Goal: Task Accomplishment & Management: Manage account settings

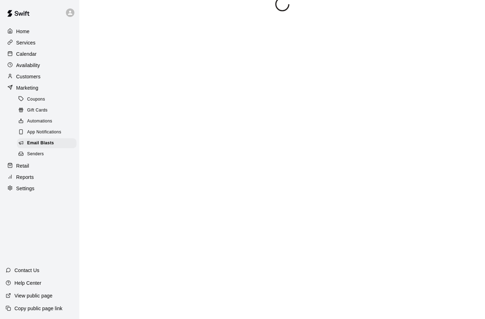
scroll to position [21, 0]
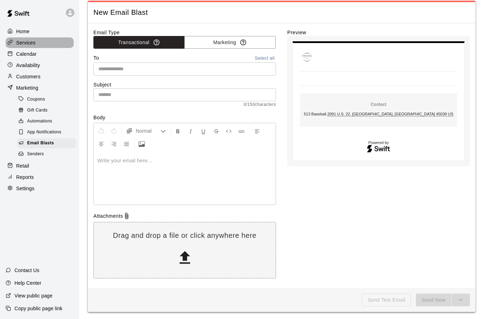
click at [30, 44] on p "Services" at bounding box center [25, 42] width 19 height 7
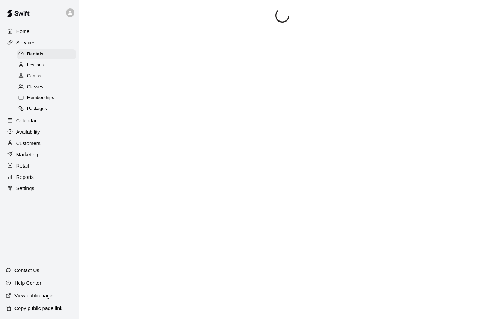
scroll to position [5, 0]
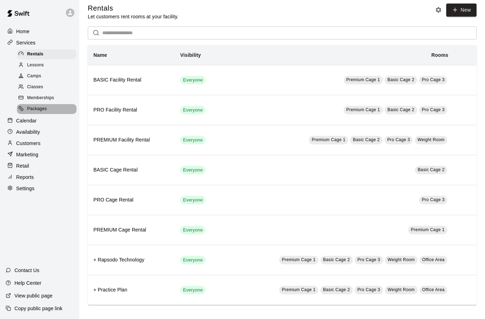
click at [36, 113] on span "Packages" at bounding box center [37, 108] width 20 height 7
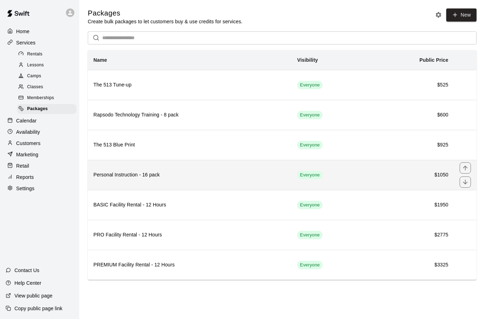
click at [171, 175] on h6 "Personal Instruction - 16 pack" at bounding box center [189, 175] width 193 height 8
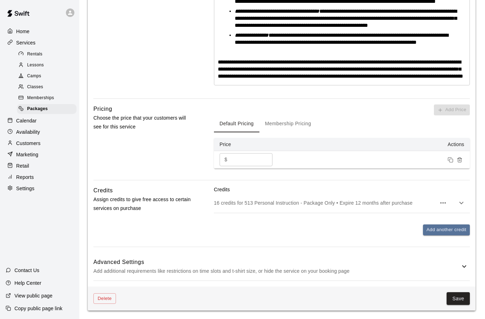
scroll to position [555, 0]
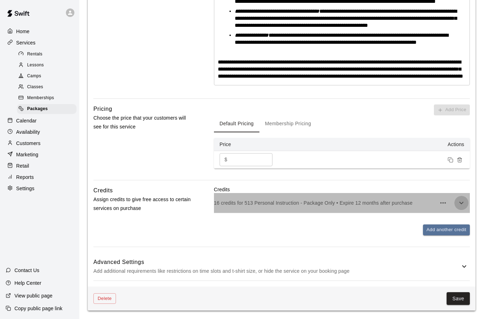
click at [461, 204] on icon "button" at bounding box center [462, 203] width 4 height 2
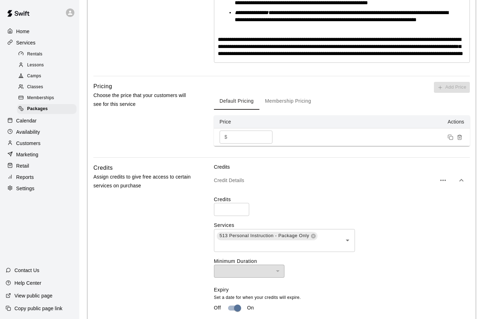
scroll to position [557, 0]
click at [277, 109] on button "Membership Pricing" at bounding box center [289, 100] width 58 height 17
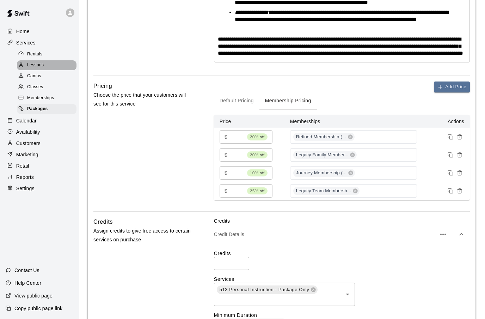
click at [39, 66] on span "Lessons" at bounding box center [35, 65] width 17 height 7
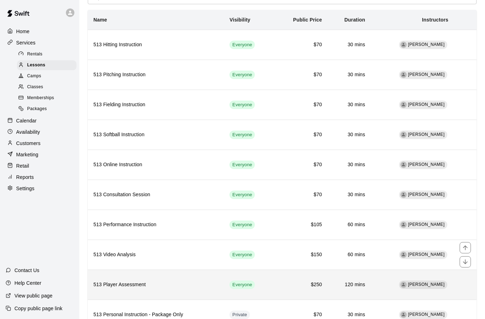
scroll to position [42, 0]
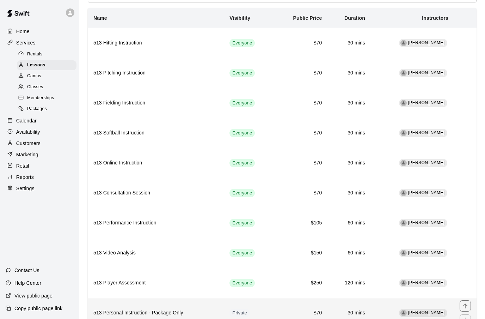
click at [259, 318] on td "Private" at bounding box center [248, 313] width 49 height 30
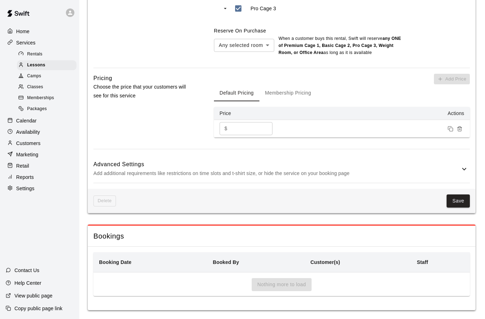
scroll to position [396, 0]
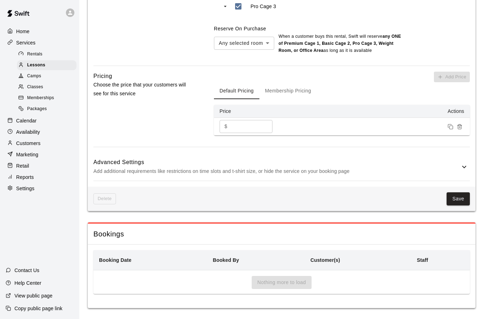
click at [463, 165] on icon at bounding box center [464, 167] width 8 height 8
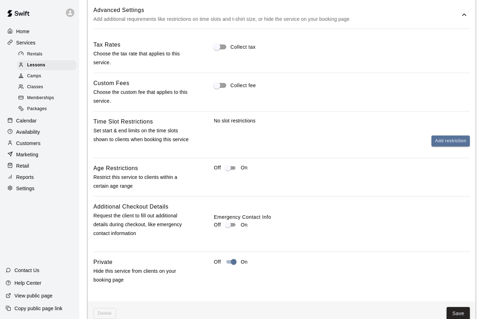
scroll to position [550, 0]
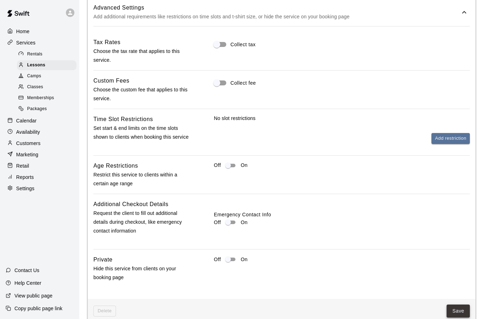
click at [459, 310] on button "Save" at bounding box center [458, 310] width 23 height 13
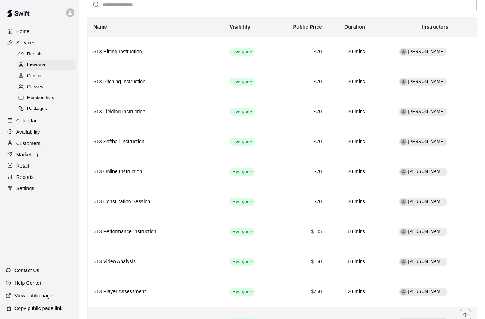
scroll to position [34, 0]
click at [465, 316] on icon "move item up" at bounding box center [465, 314] width 7 height 7
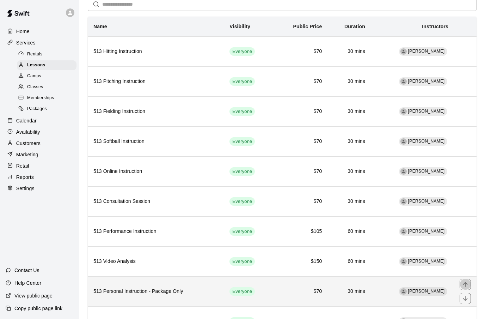
click at [463, 287] on icon "move item up" at bounding box center [465, 284] width 7 height 7
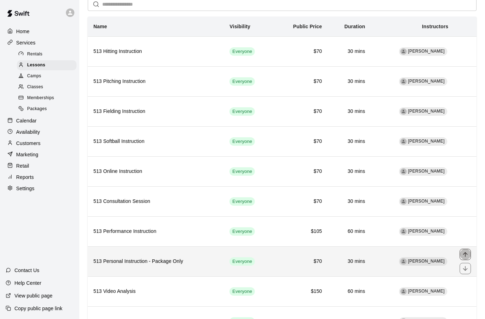
click at [463, 257] on icon "move item up" at bounding box center [465, 254] width 7 height 7
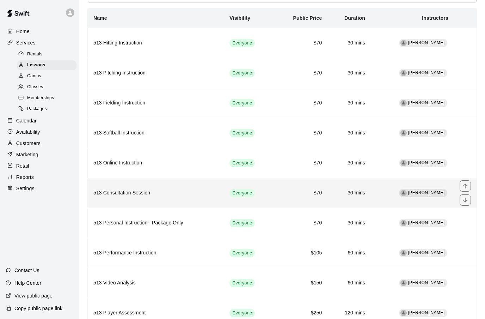
scroll to position [0, 0]
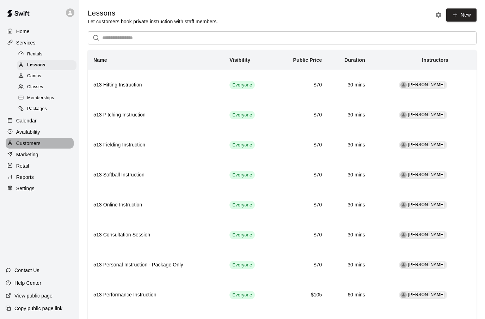
click at [35, 144] on p "Customers" at bounding box center [28, 143] width 24 height 7
